Goal: Find specific page/section: Find specific page/section

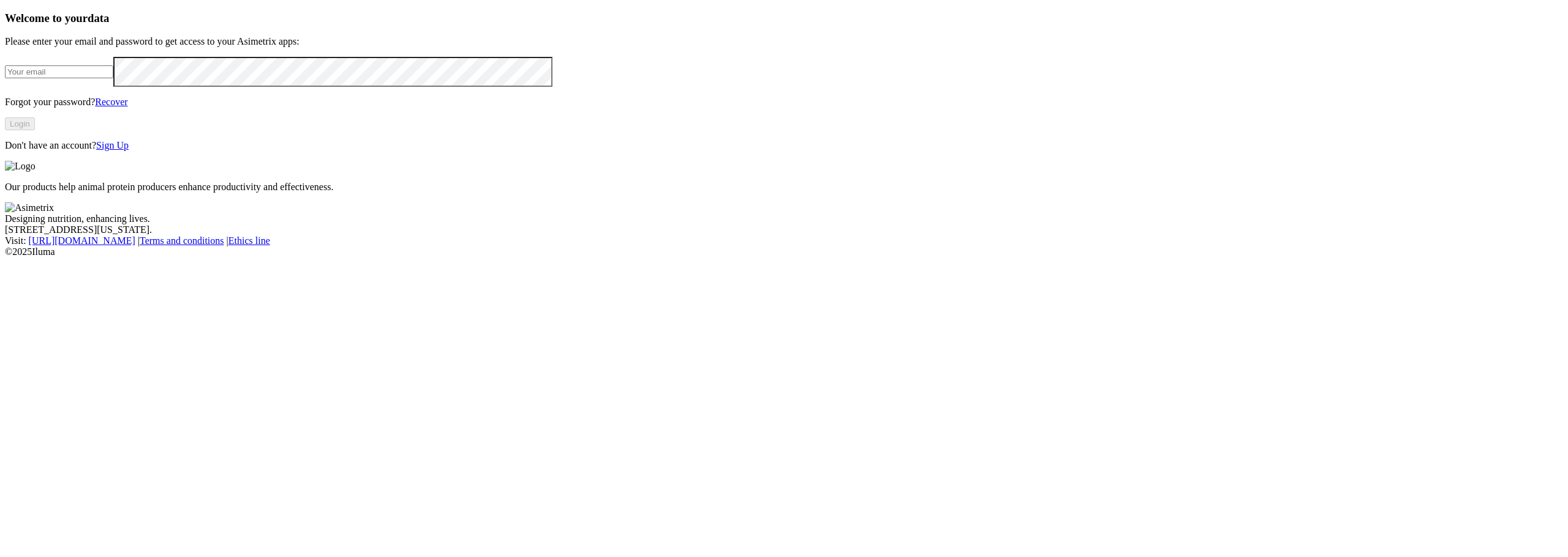
type input "[PERSON_NAME][EMAIL_ADDRESS][PERSON_NAME][DOMAIN_NAME]"
click at [35, 131] on button "Login" at bounding box center [20, 124] width 30 height 13
